Goal: Transaction & Acquisition: Purchase product/service

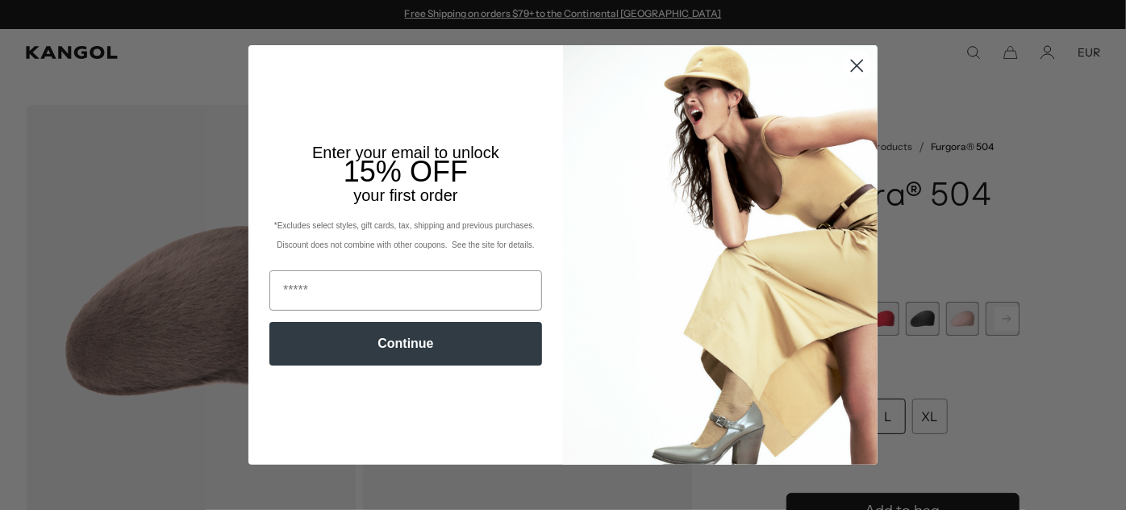
click at [855, 75] on circle "Close dialog" at bounding box center [857, 65] width 27 height 27
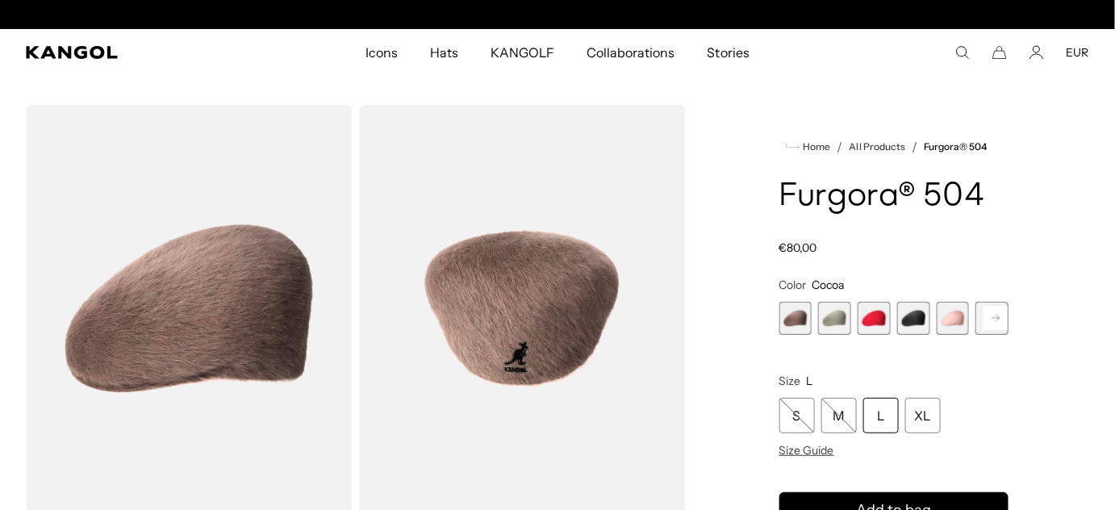
scroll to position [0, 332]
click at [988, 319] on rect at bounding box center [996, 318] width 24 height 24
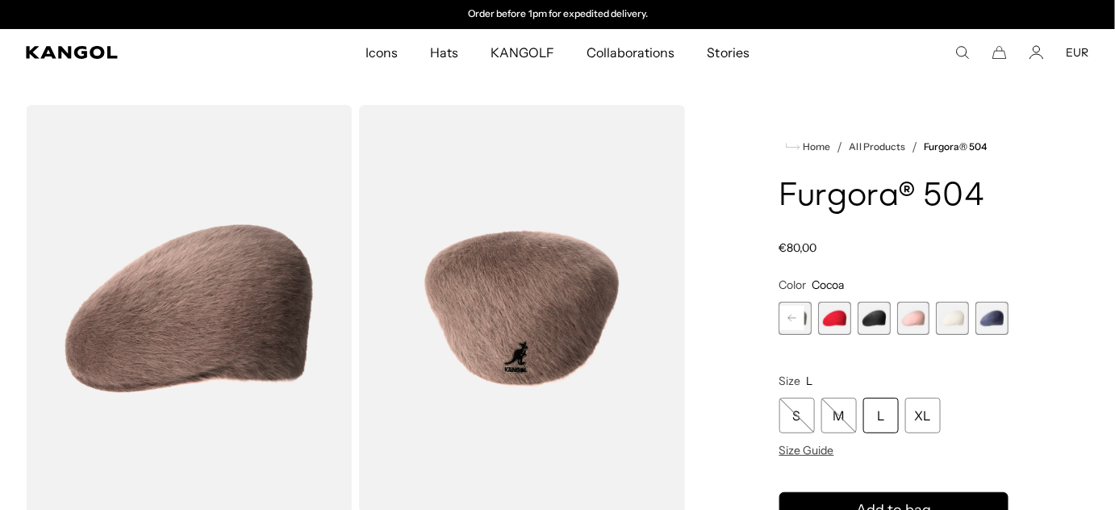
click at [962, 321] on span "6 of 7" at bounding box center [953, 318] width 33 height 33
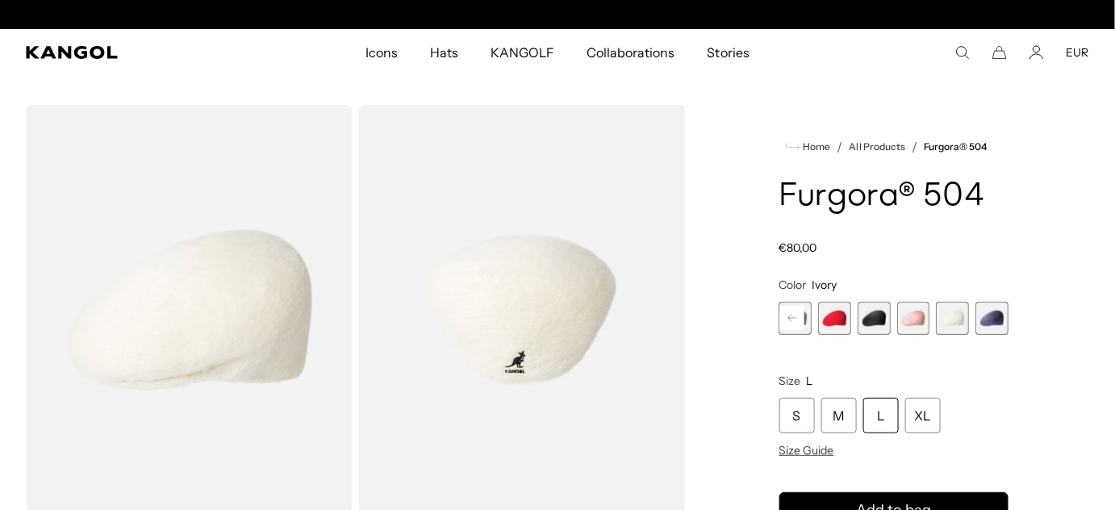
click at [786, 320] on rect at bounding box center [792, 318] width 24 height 24
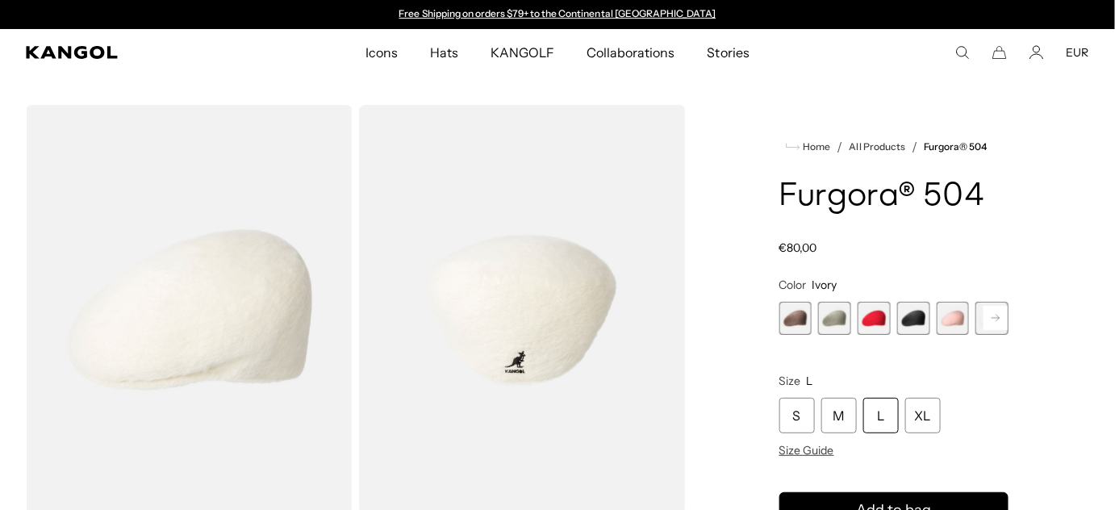
click at [805, 321] on span "1 of 7" at bounding box center [795, 318] width 33 height 33
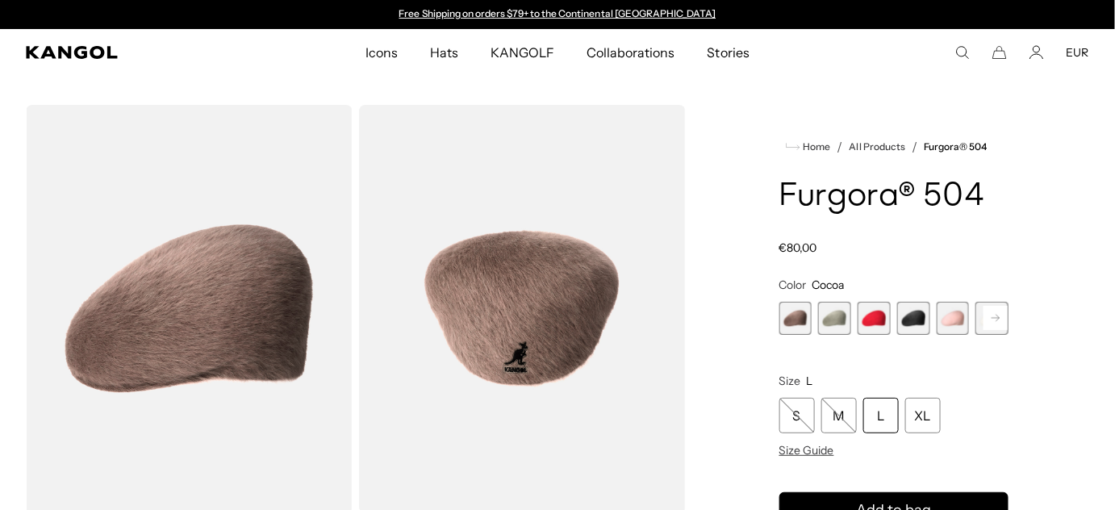
click at [829, 309] on span "2 of 7" at bounding box center [834, 318] width 33 height 33
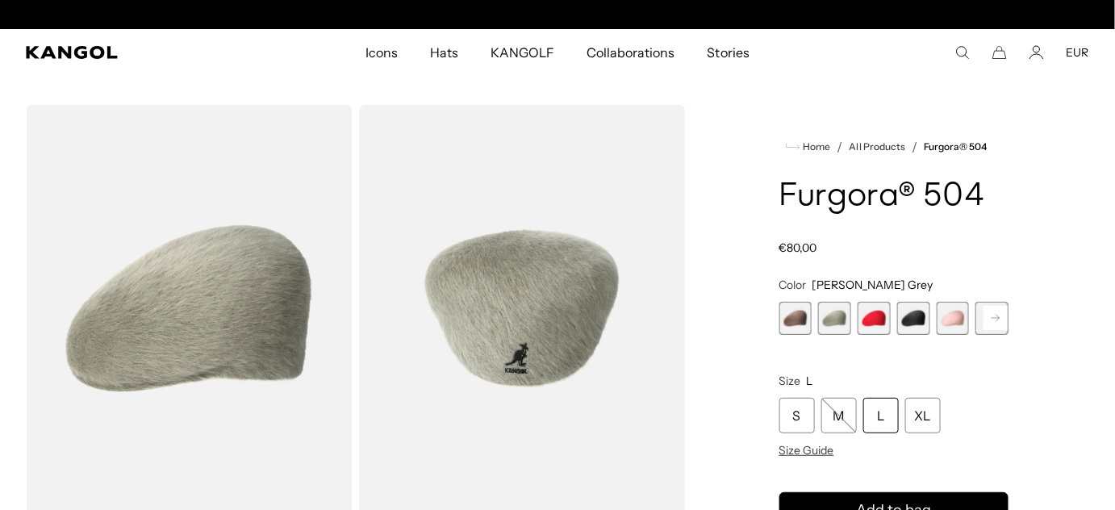
click at [798, 315] on span "1 of 7" at bounding box center [795, 318] width 33 height 33
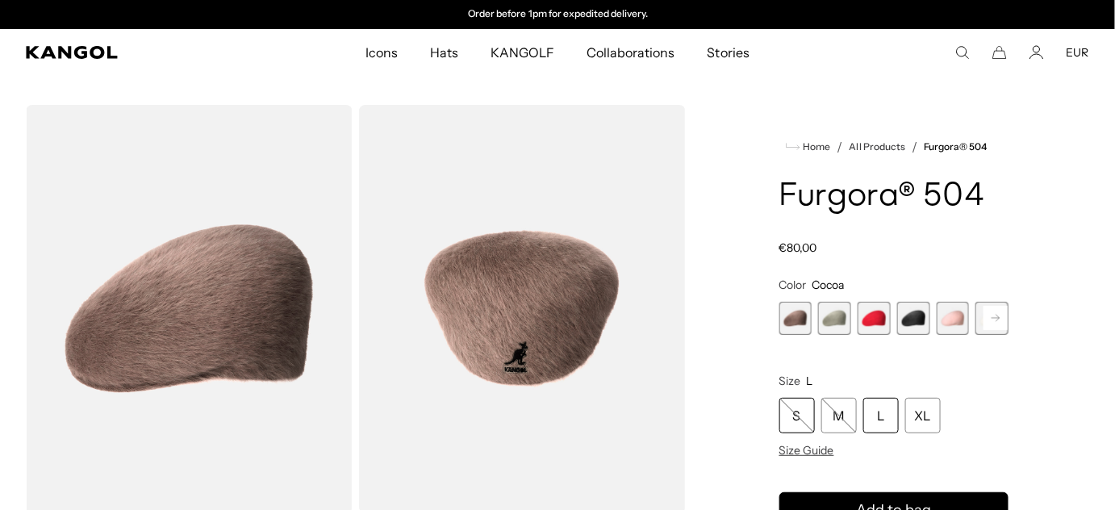
click at [796, 406] on div "S" at bounding box center [797, 416] width 36 height 36
select select "**********"
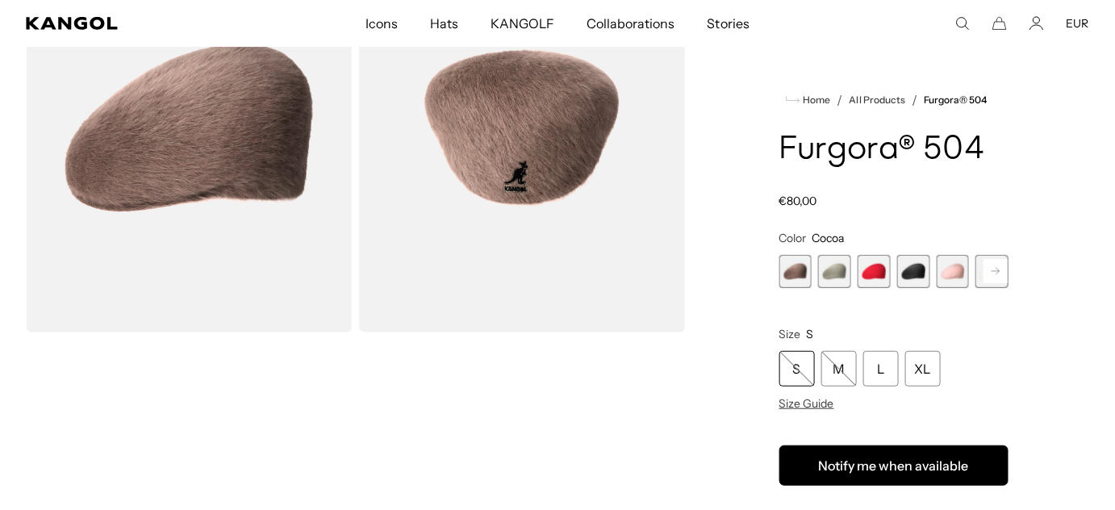
click at [932, 473] on button "Notify me when available" at bounding box center [893, 465] width 229 height 40
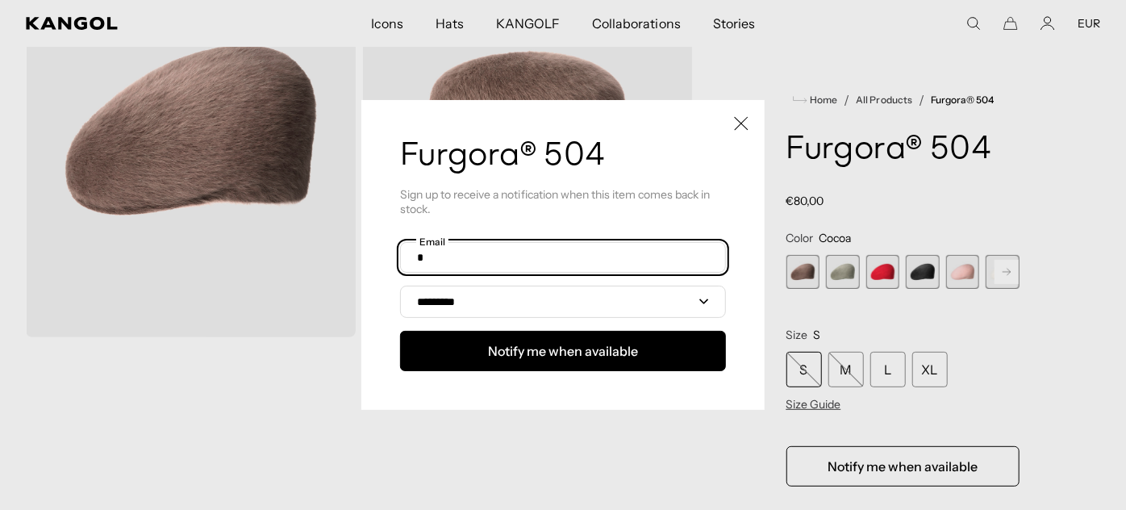
click at [559, 255] on input "text" at bounding box center [563, 257] width 326 height 31
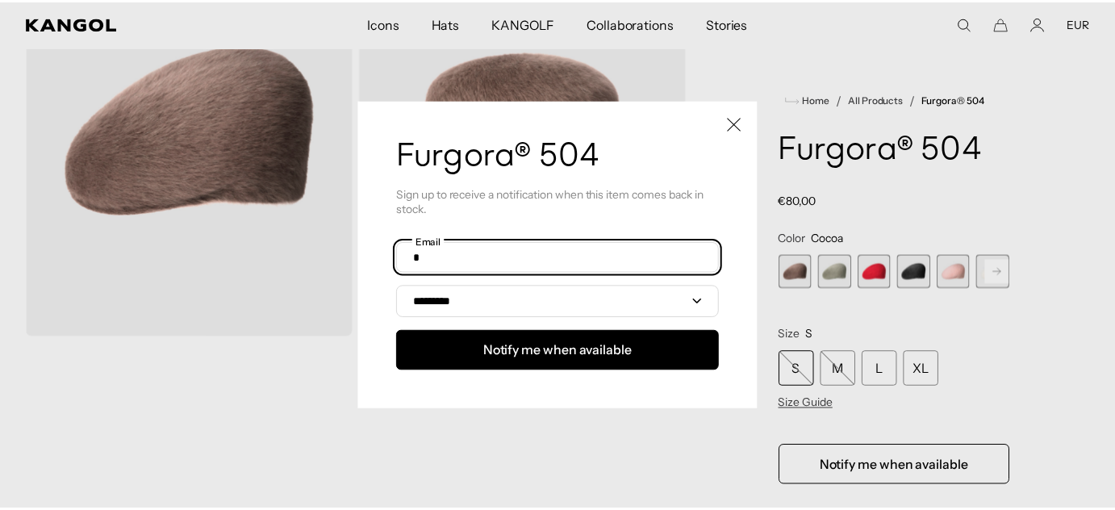
scroll to position [0, 332]
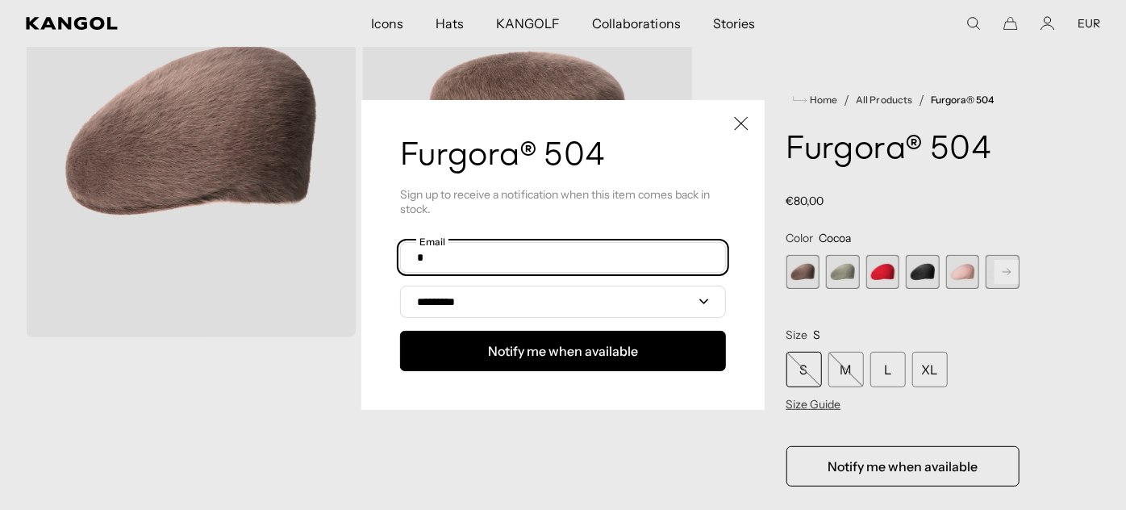
type input "**********"
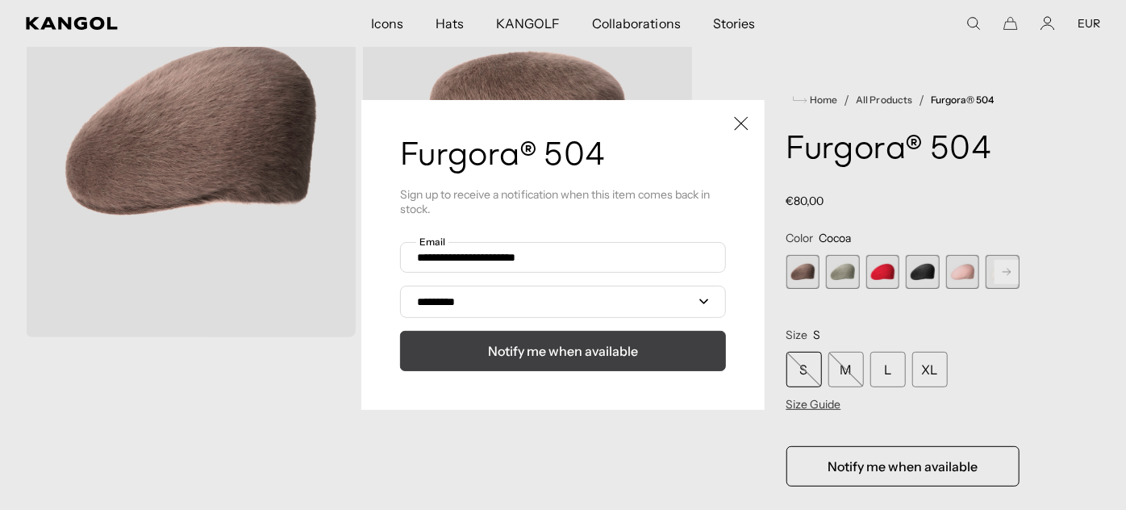
click at [540, 339] on button "Notify me when available" at bounding box center [563, 351] width 326 height 40
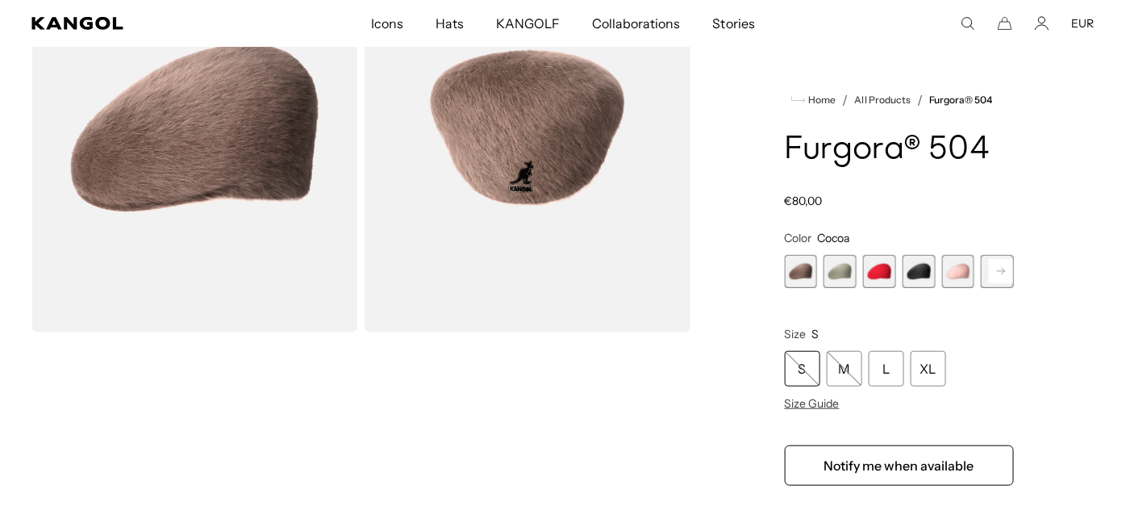
scroll to position [0, 0]
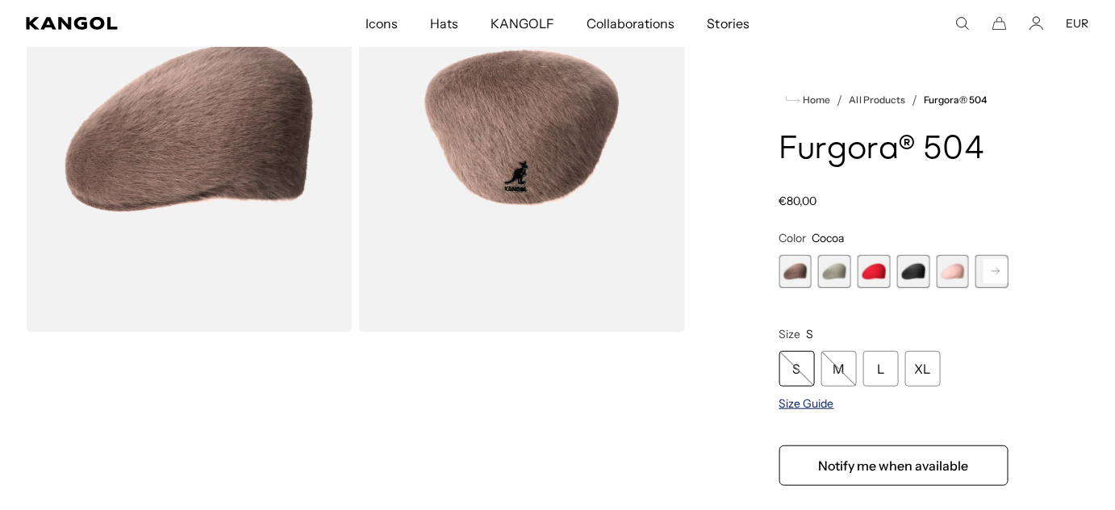
click at [792, 406] on span "Size Guide" at bounding box center [806, 403] width 55 height 15
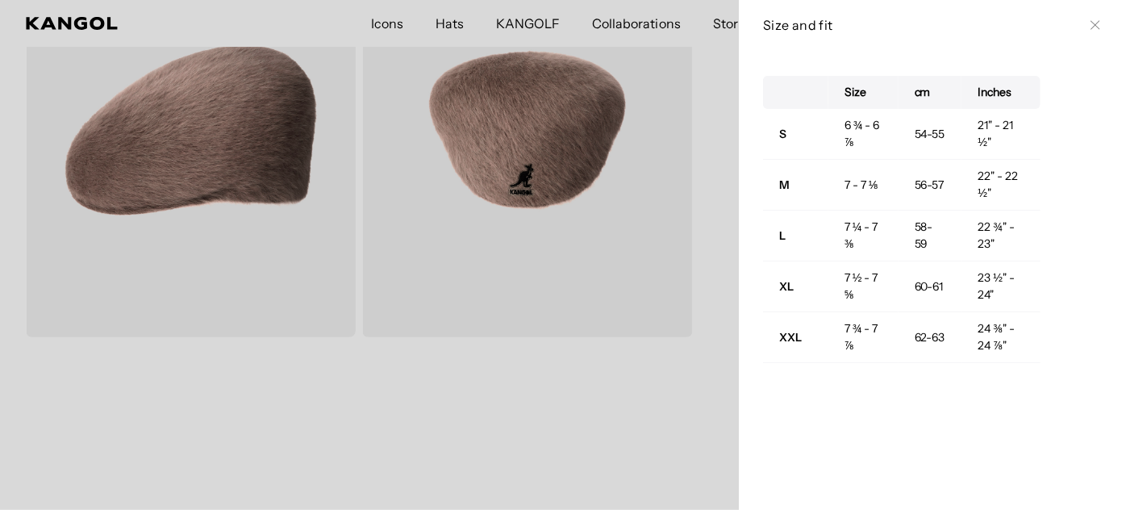
scroll to position [0, 332]
